Goal: Task Accomplishment & Management: Complete application form

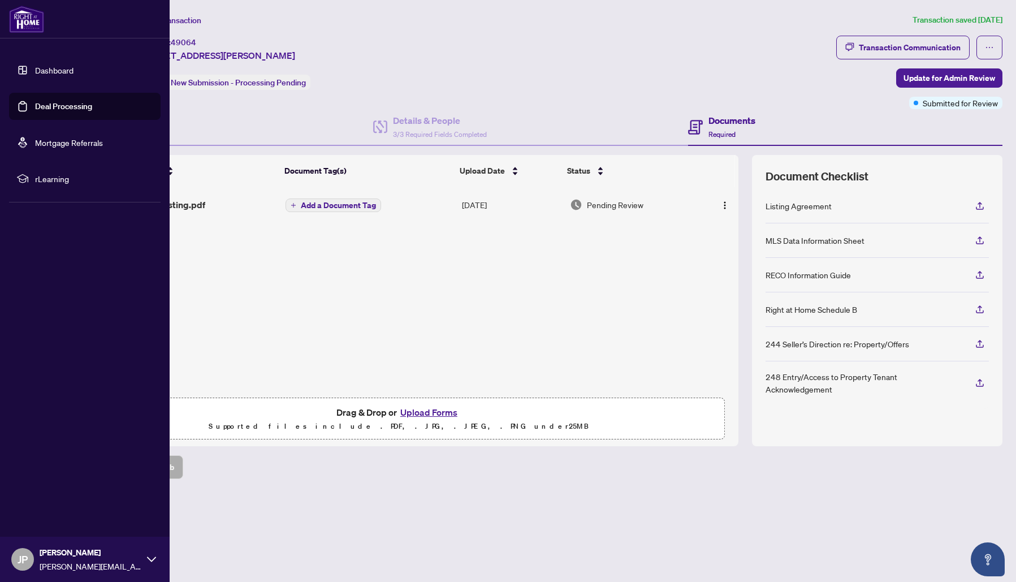
click at [44, 106] on link "Deal Processing" at bounding box center [63, 106] width 57 height 10
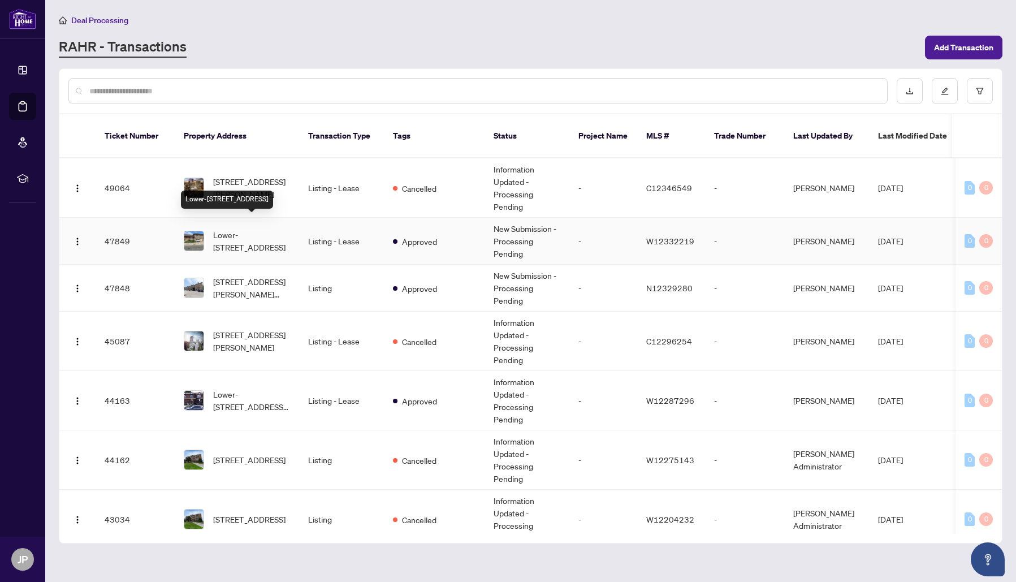
scroll to position [0, 6]
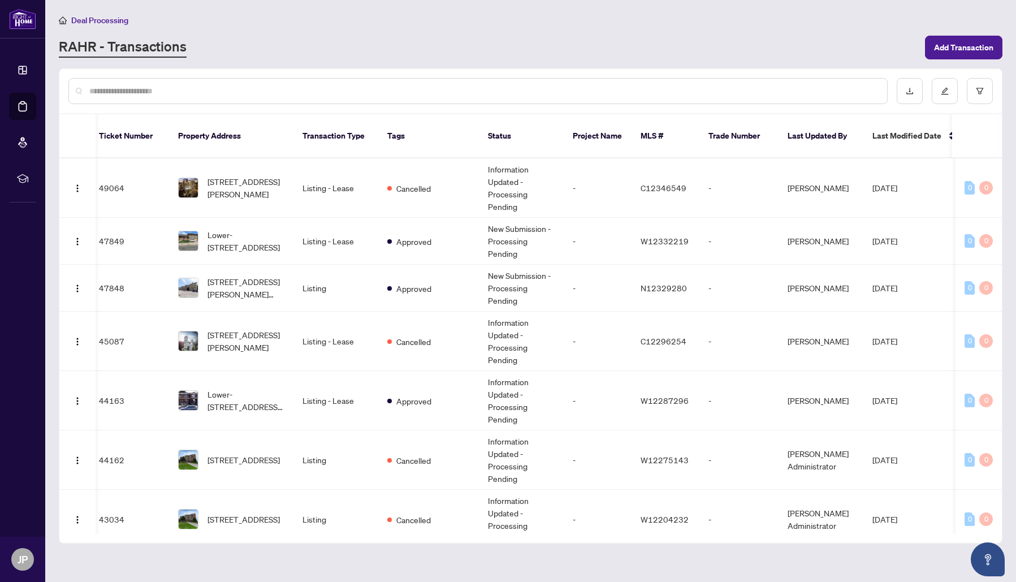
click at [380, 86] on input "text" at bounding box center [483, 91] width 788 height 12
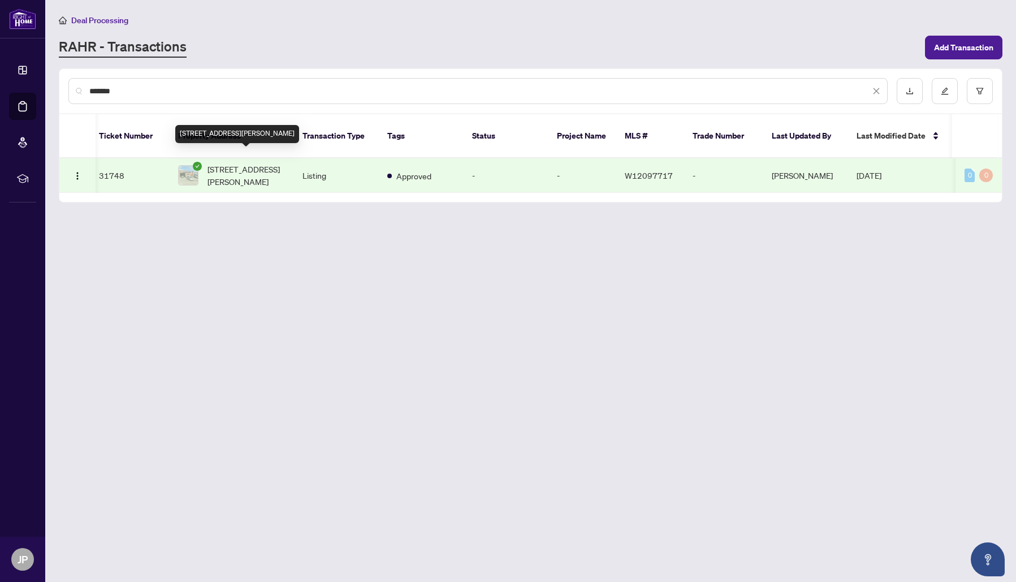
type input "*******"
click at [248, 163] on span "[STREET_ADDRESS][PERSON_NAME]" at bounding box center [245, 175] width 77 height 25
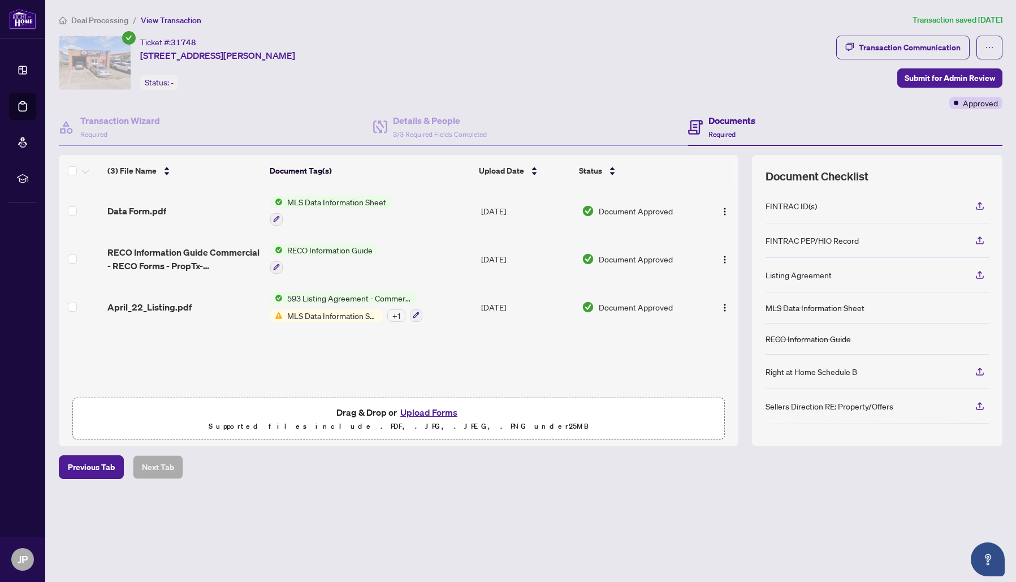
click at [435, 410] on button "Upload Forms" at bounding box center [429, 412] width 64 height 15
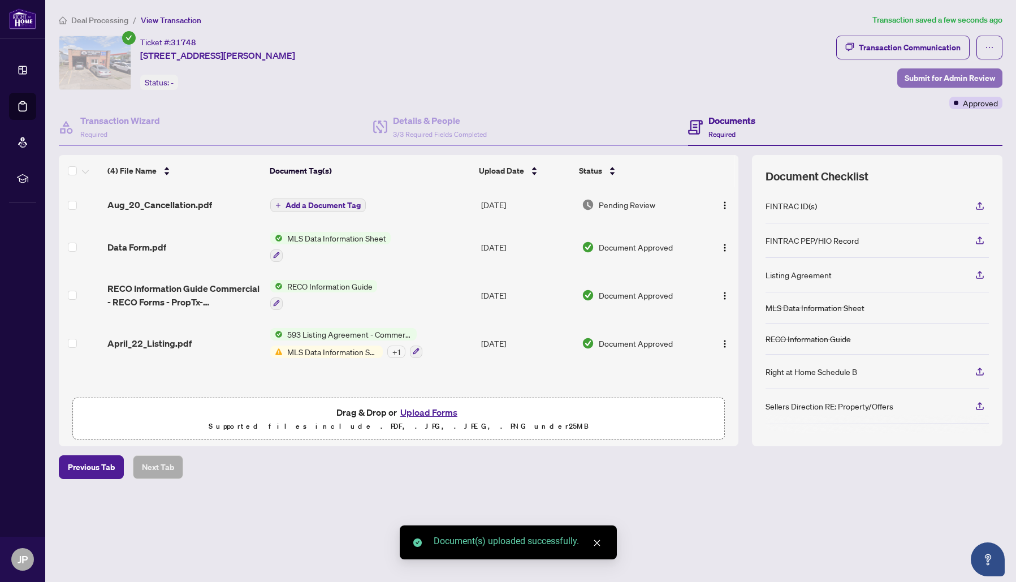
click at [944, 74] on span "Submit for Admin Review" at bounding box center [949, 78] width 90 height 18
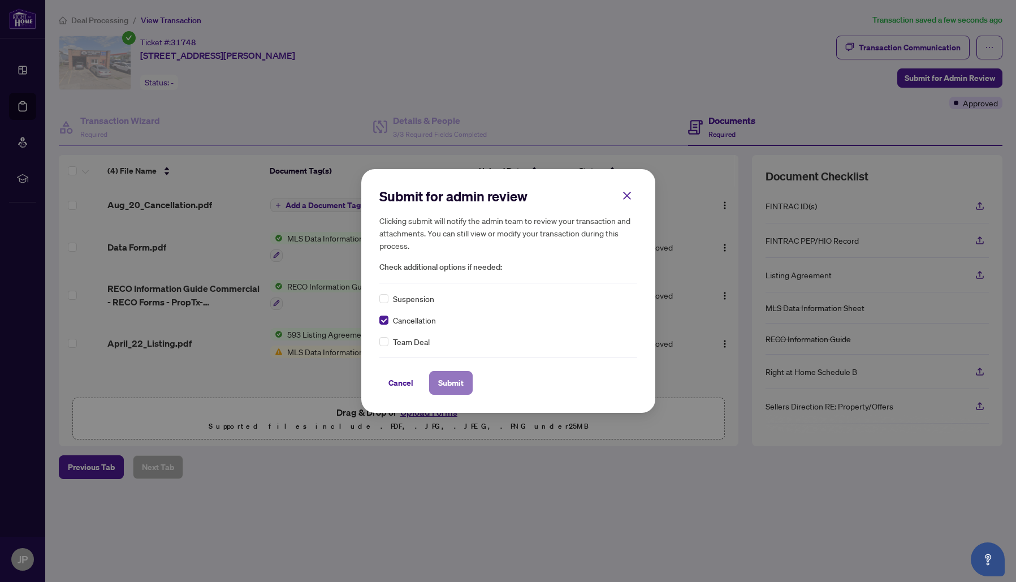
click at [433, 379] on button "Submit" at bounding box center [451, 383] width 44 height 24
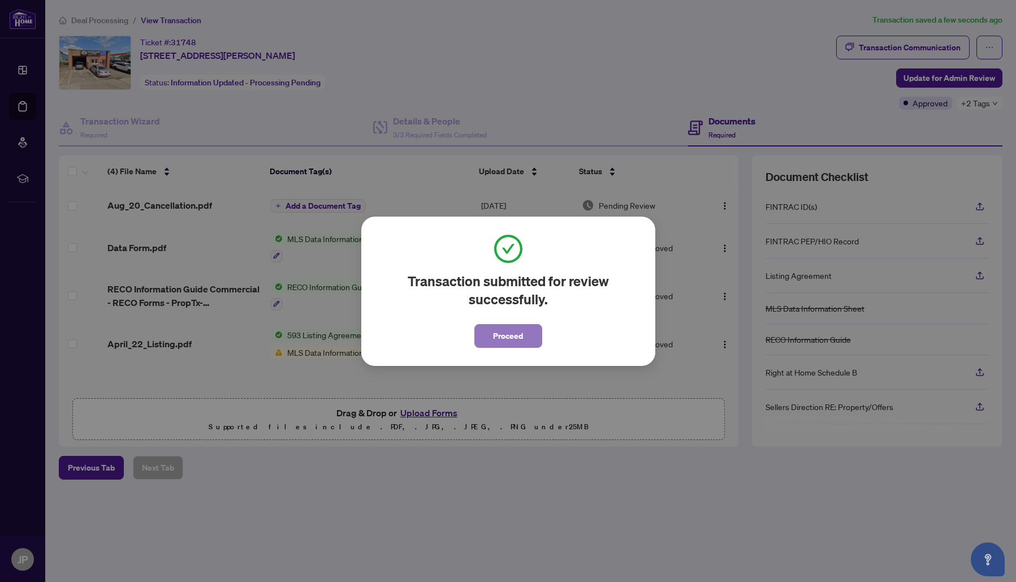
click at [493, 329] on span "Proceed" at bounding box center [508, 336] width 30 height 18
